Goal: Contribute content

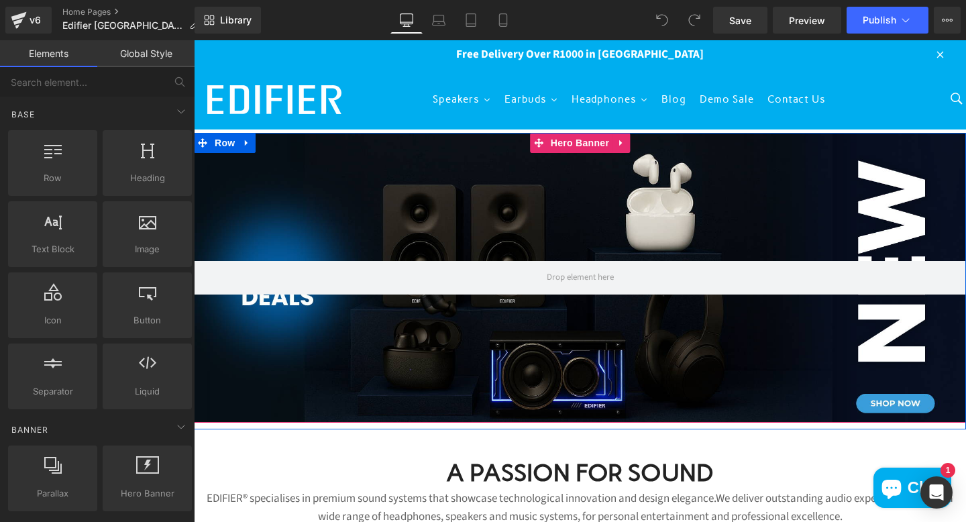
click at [523, 343] on div at bounding box center [580, 278] width 772 height 290
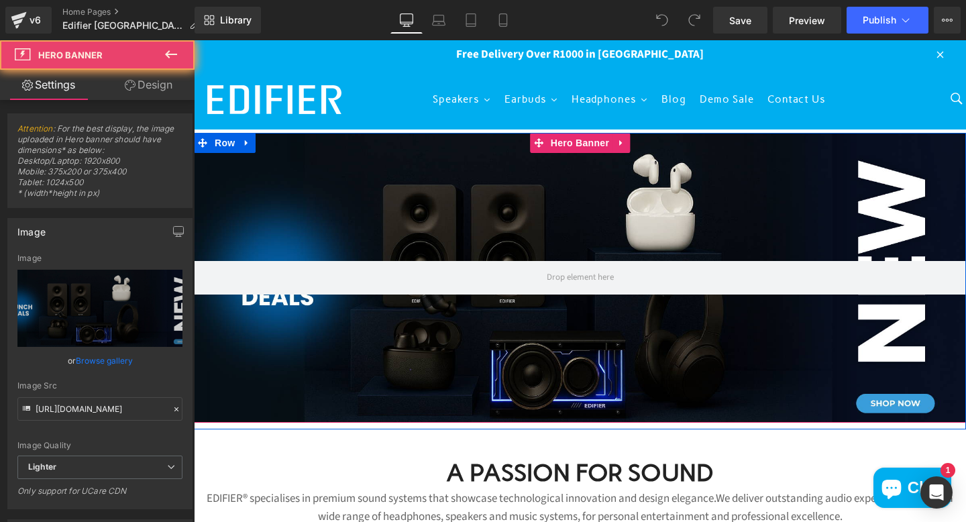
click at [541, 339] on div at bounding box center [580, 278] width 772 height 290
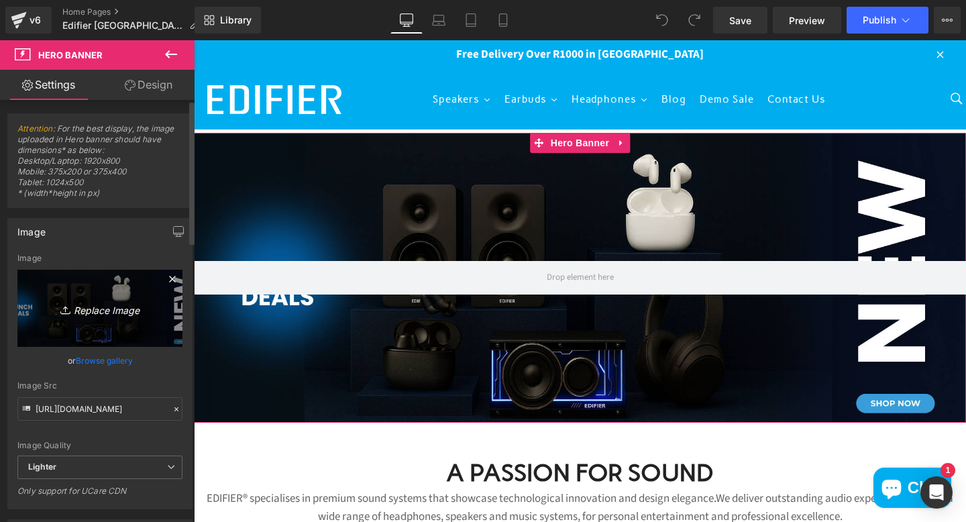
click at [107, 308] on icon "Replace Image" at bounding box center [99, 308] width 107 height 17
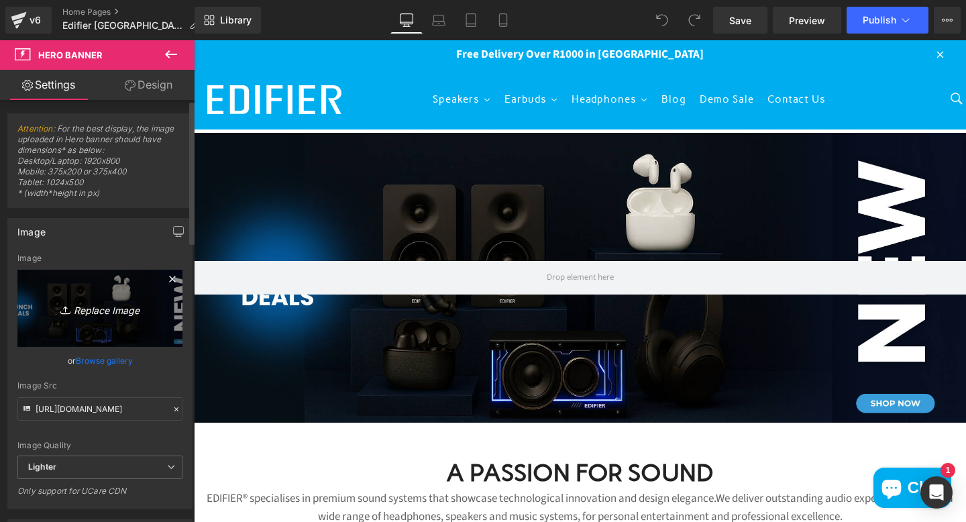
type input "C:\fakepath\new banner .png"
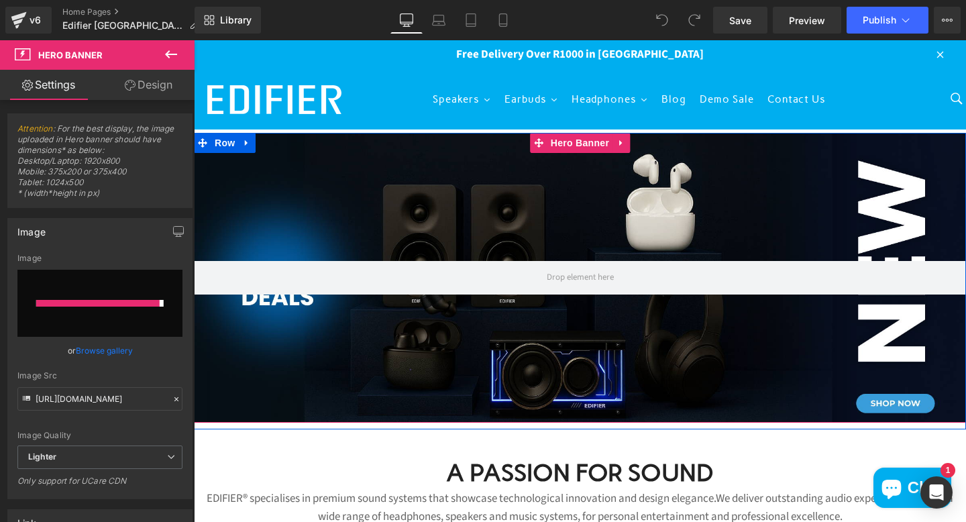
type input "[URL][DOMAIN_NAME]"
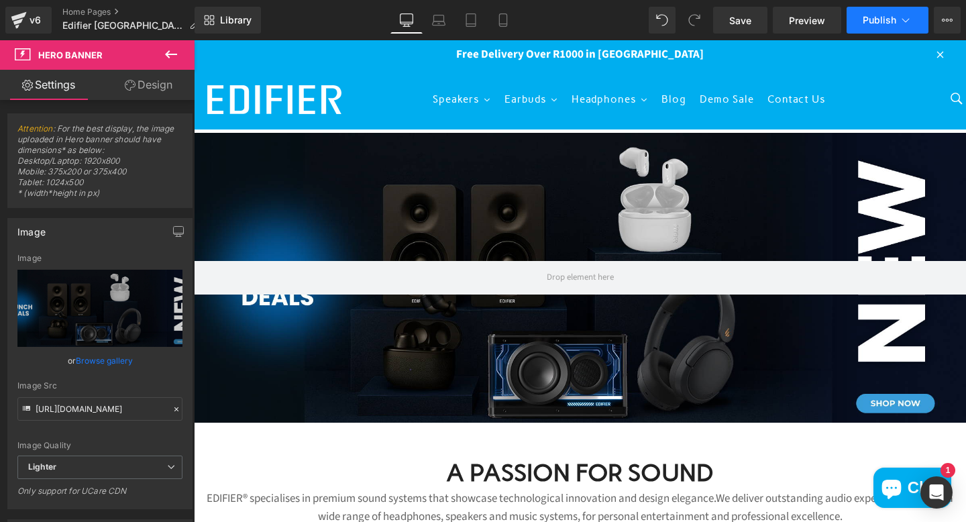
click at [878, 21] on span "Publish" at bounding box center [879, 20] width 34 height 11
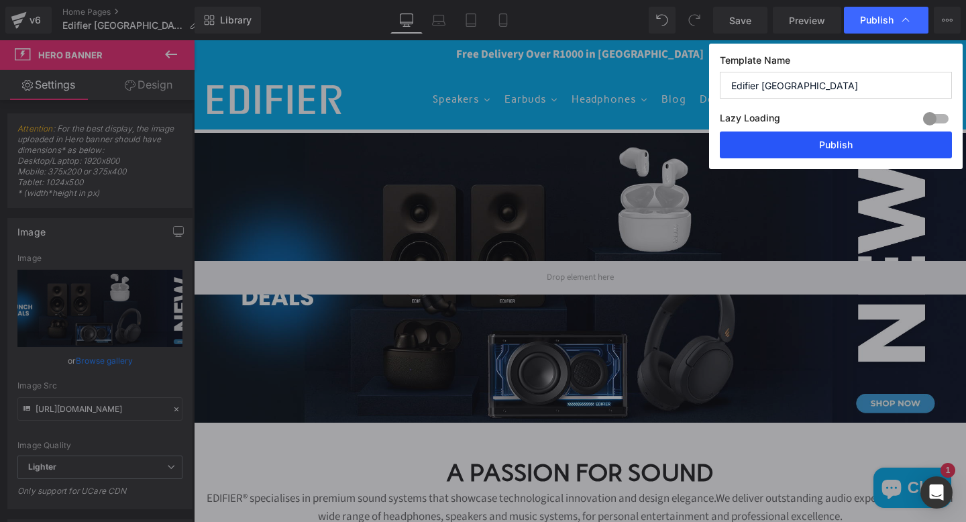
click at [829, 150] on button "Publish" at bounding box center [835, 144] width 232 height 27
